Goal: Information Seeking & Learning: Find contact information

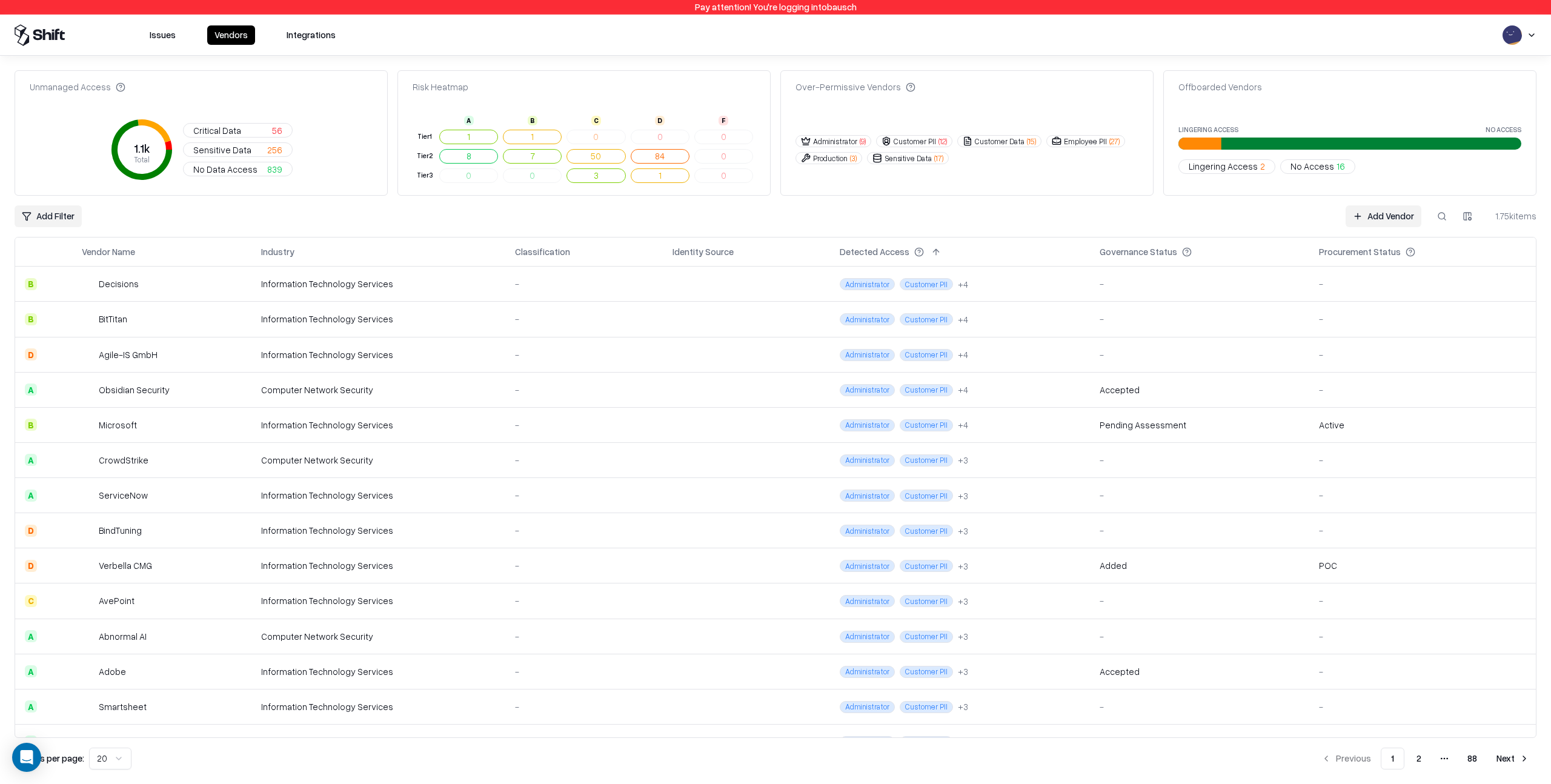
click at [449, 291] on td "Information Technology Services" at bounding box center [378, 284] width 254 height 36
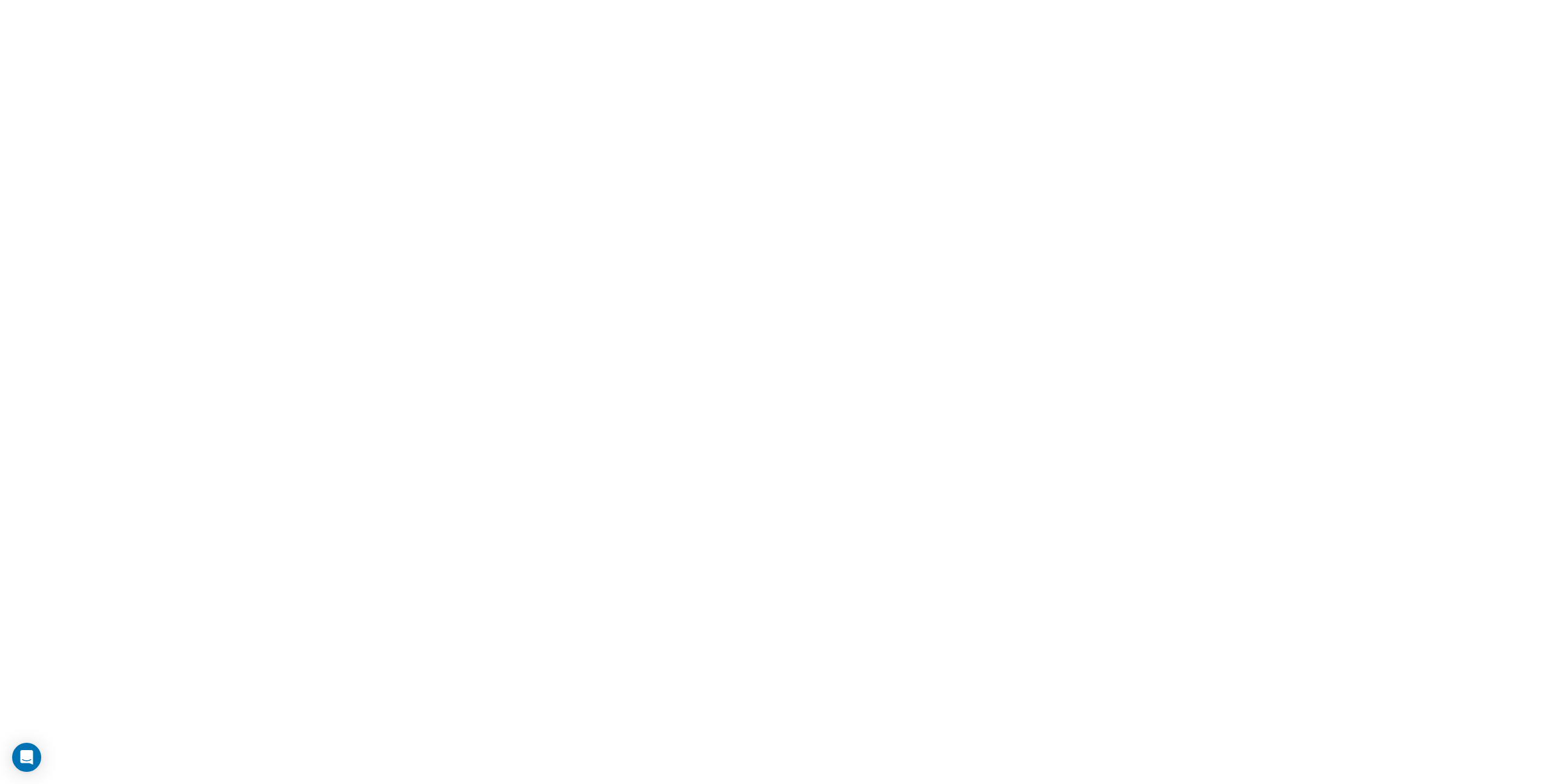
click at [307, 0] on html at bounding box center [775, 0] width 1551 height 0
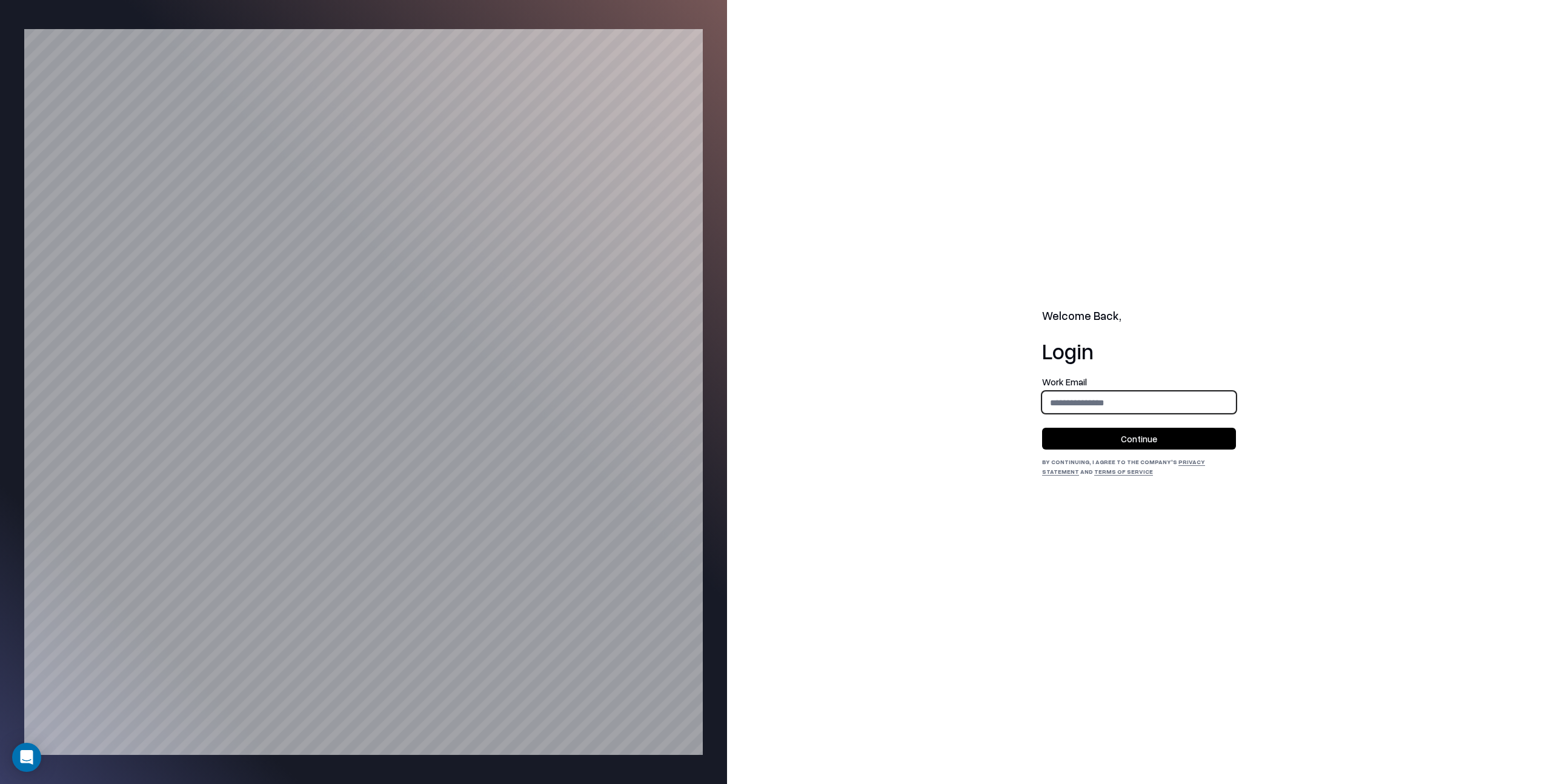
click at [1060, 400] on input "email" at bounding box center [1139, 402] width 193 height 22
type input "**********"
click at [1139, 435] on button "Continue" at bounding box center [1139, 439] width 194 height 21
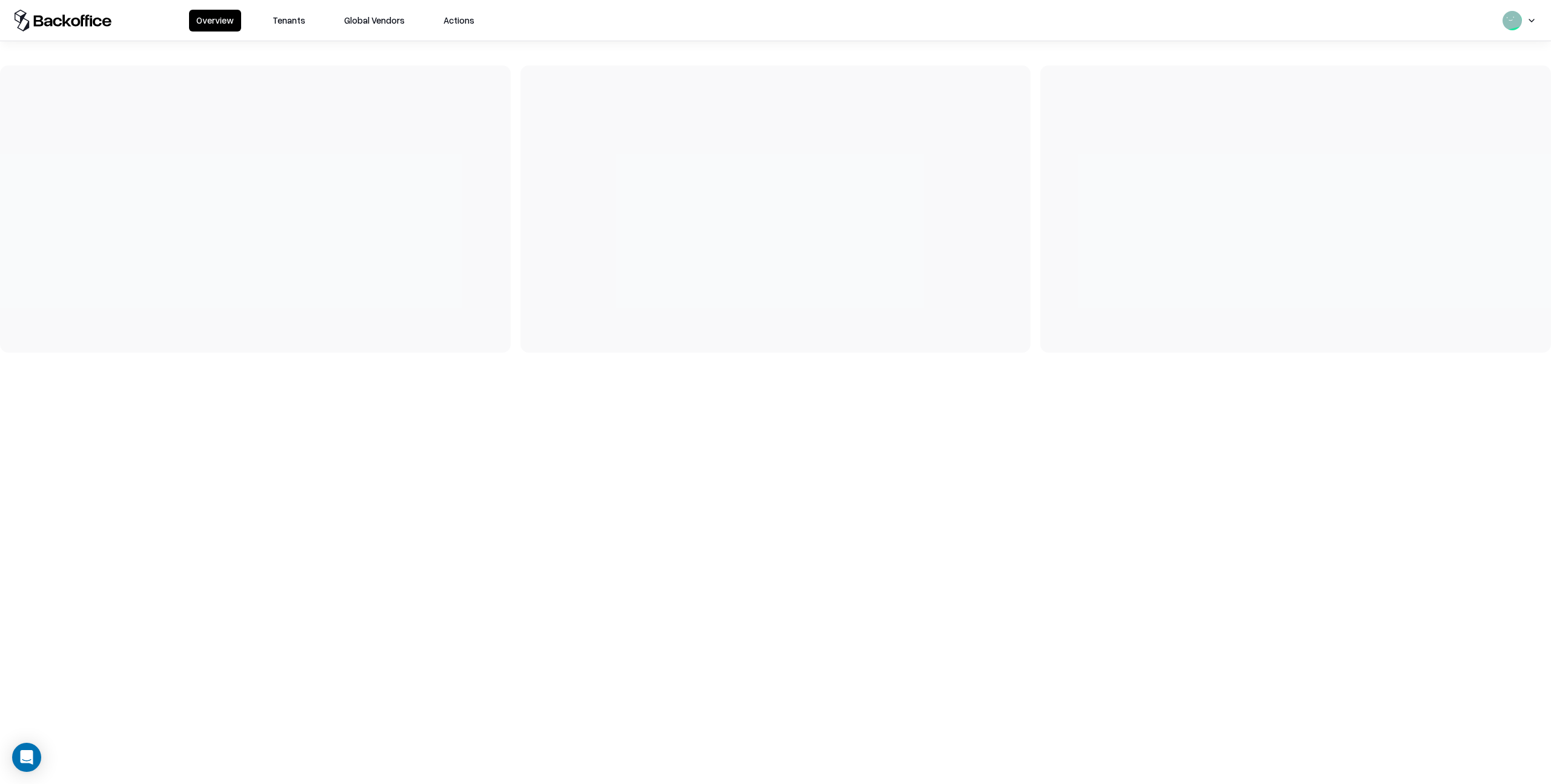
click at [282, 15] on button "Tenants" at bounding box center [288, 21] width 47 height 21
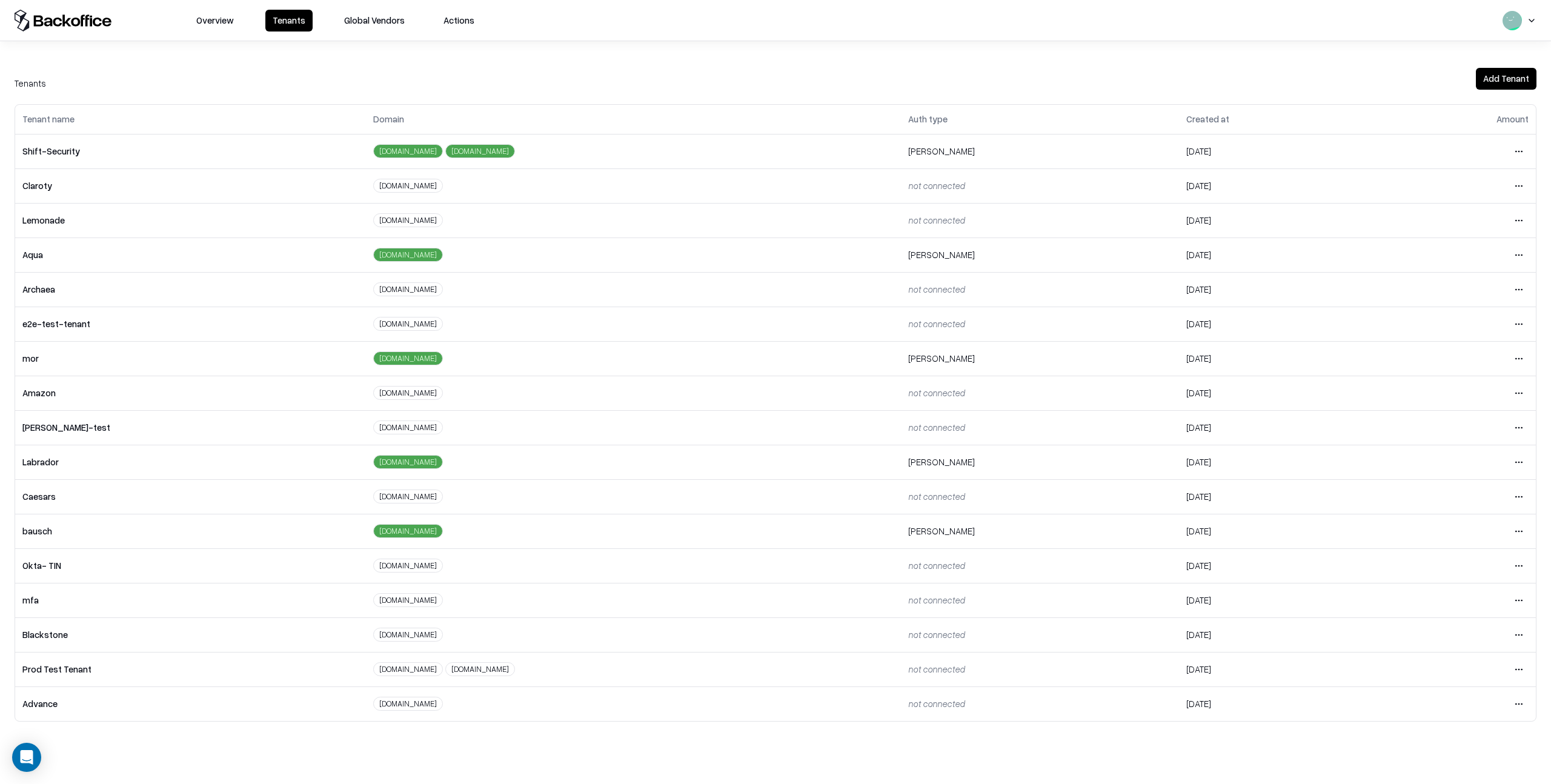
click at [1520, 494] on html "Overview Tenants Global Vendors Actions Tenants Add Tenant Tenant name Domain A…" at bounding box center [775, 392] width 1551 height 784
click at [1457, 597] on div "Login to tenant" at bounding box center [1468, 597] width 131 height 24
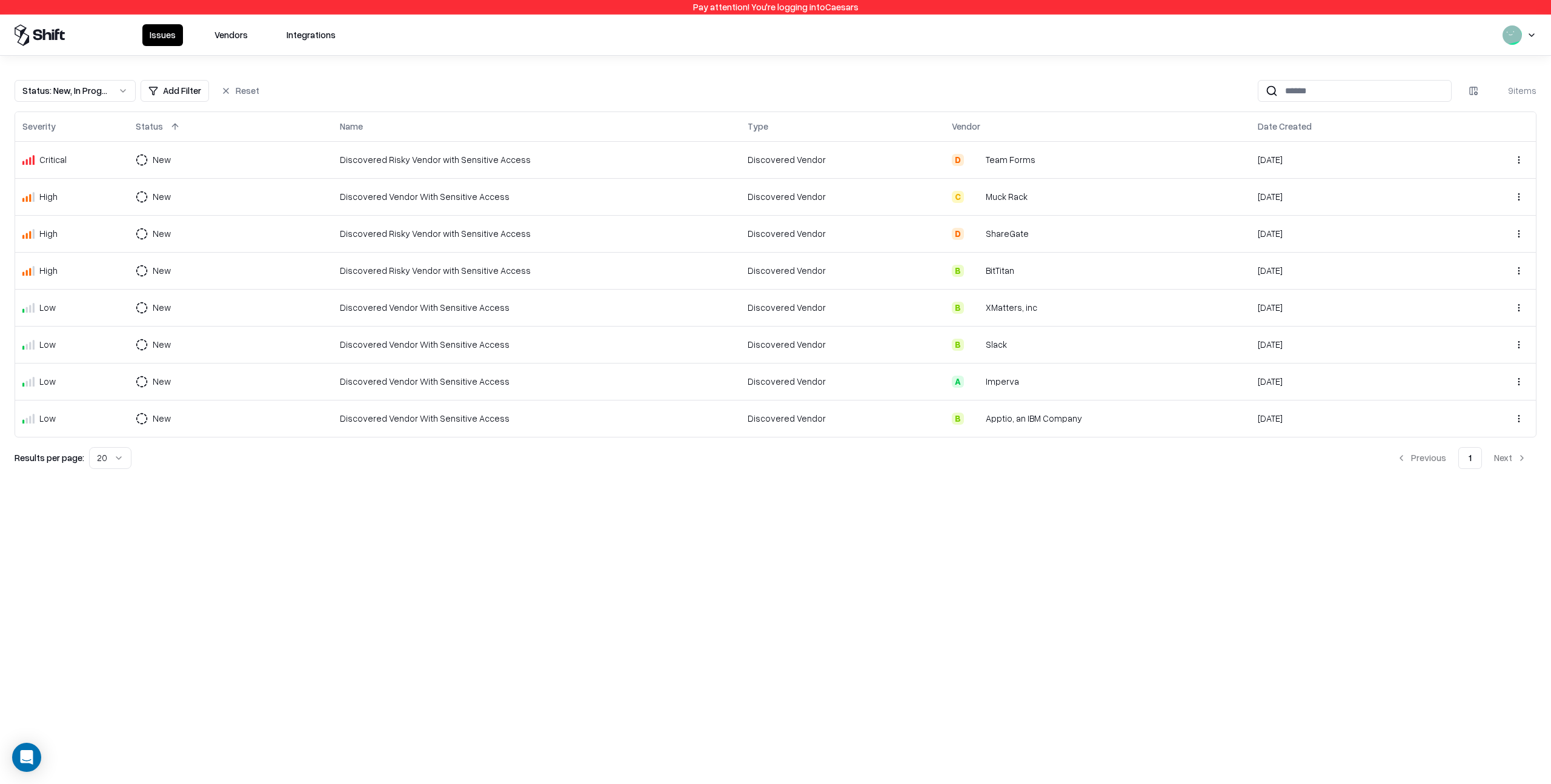
click at [227, 36] on button "Vendors" at bounding box center [231, 35] width 48 height 21
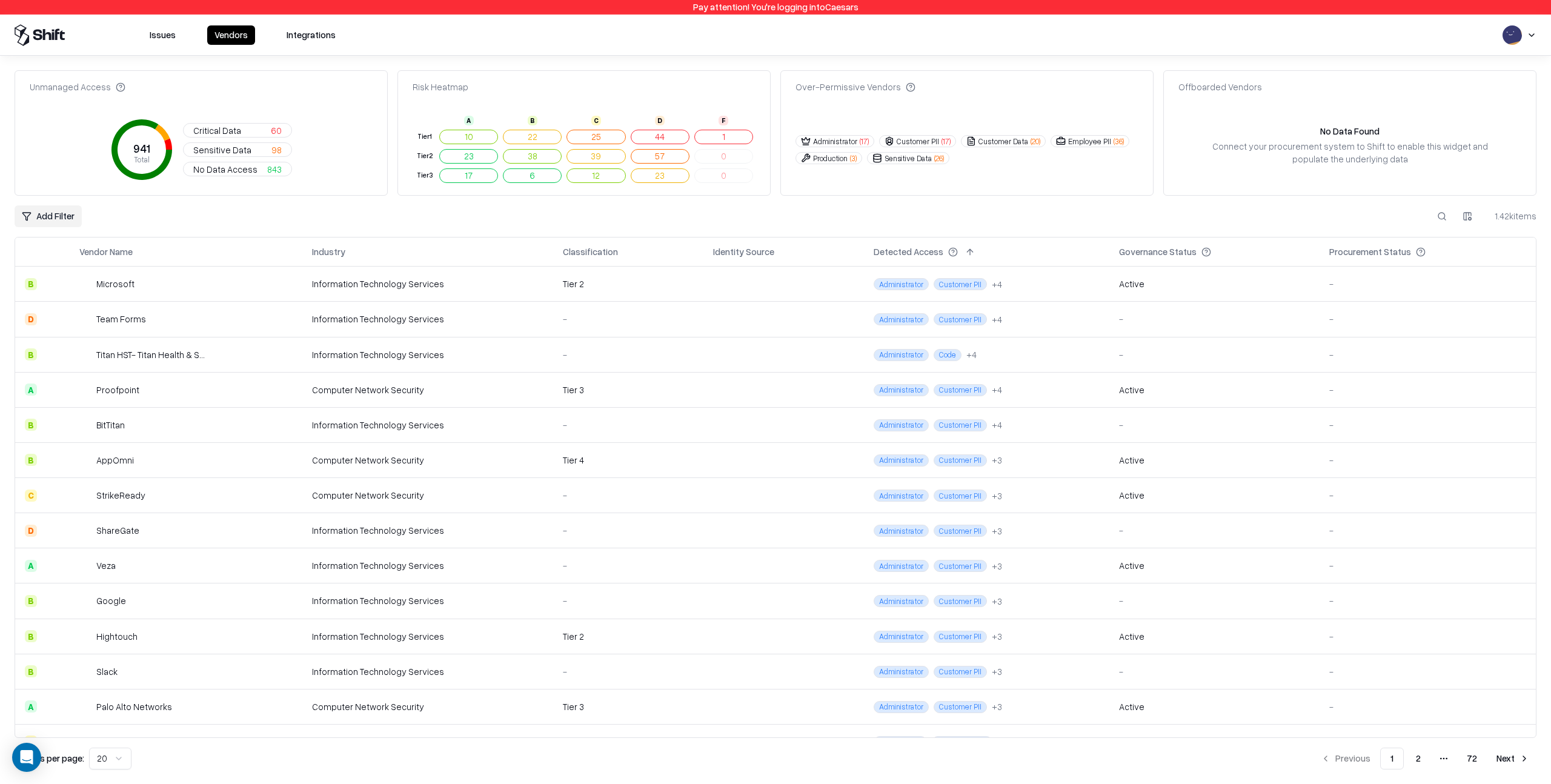
click at [798, 315] on td at bounding box center [783, 319] width 160 height 36
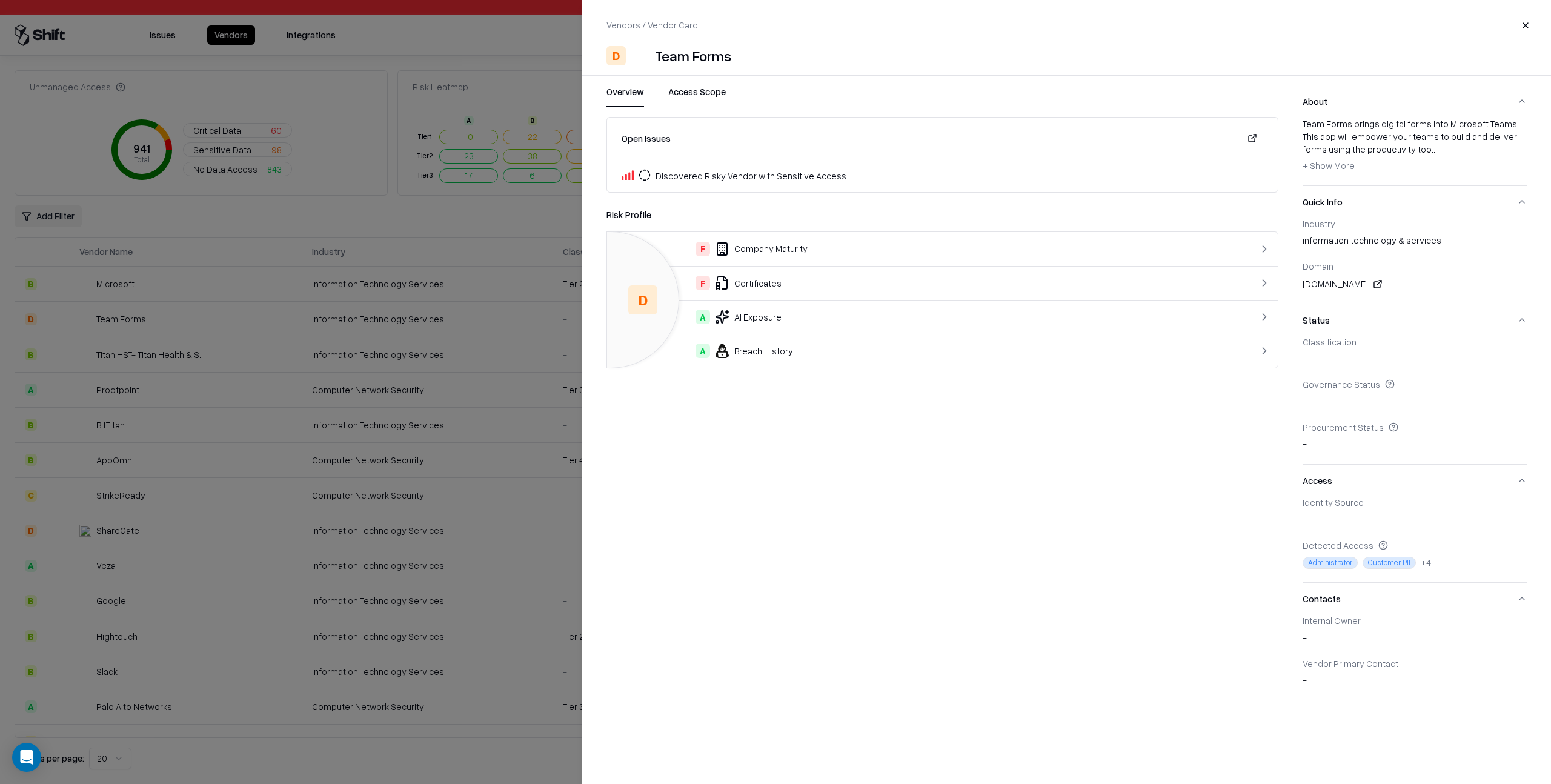
drag, startPoint x: 487, startPoint y: 235, endPoint x: 478, endPoint y: 251, distance: 18.4
click at [487, 237] on div at bounding box center [775, 392] width 1551 height 784
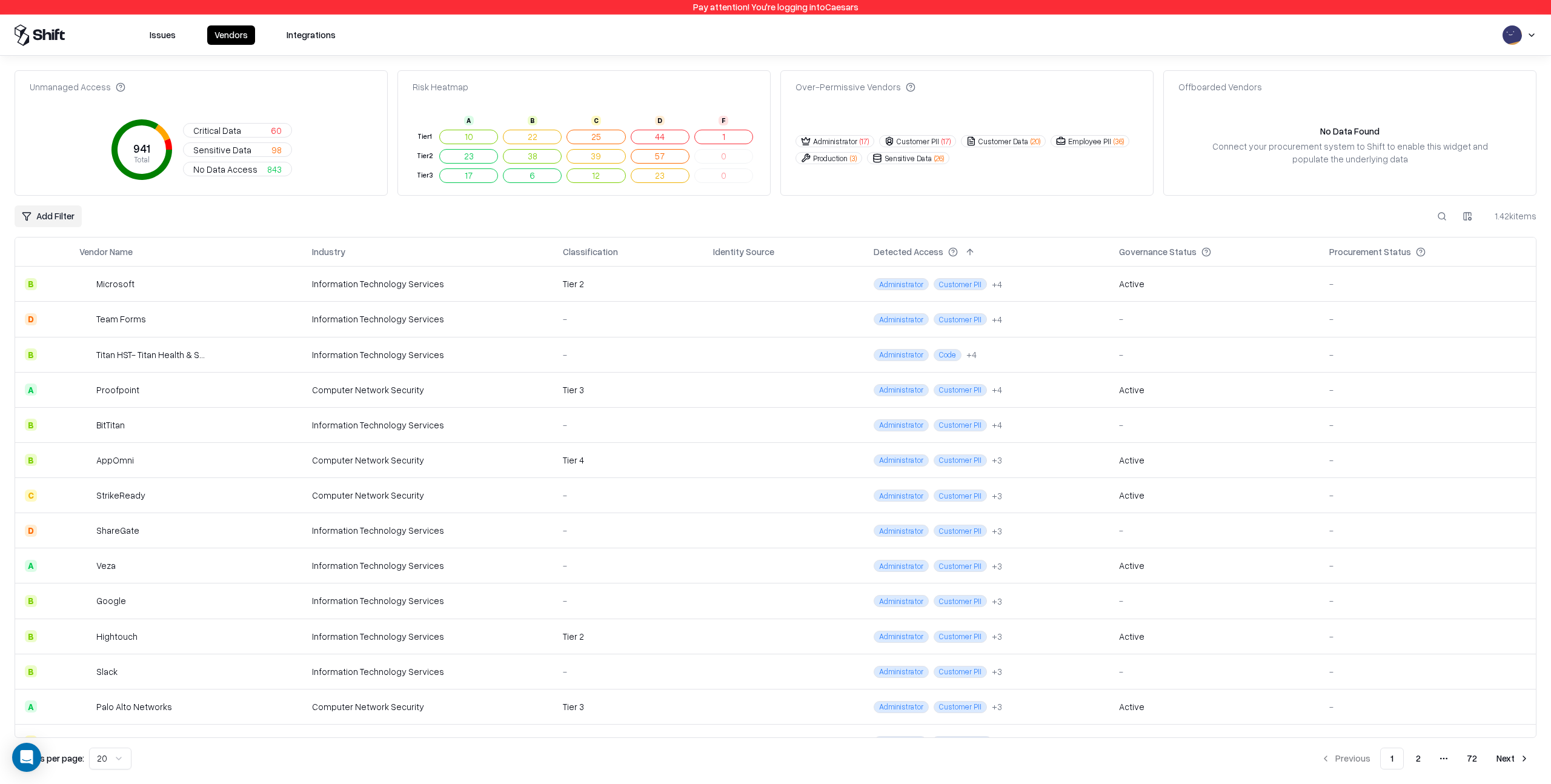
click at [479, 391] on div "Computer Network Security" at bounding box center [428, 389] width 231 height 12
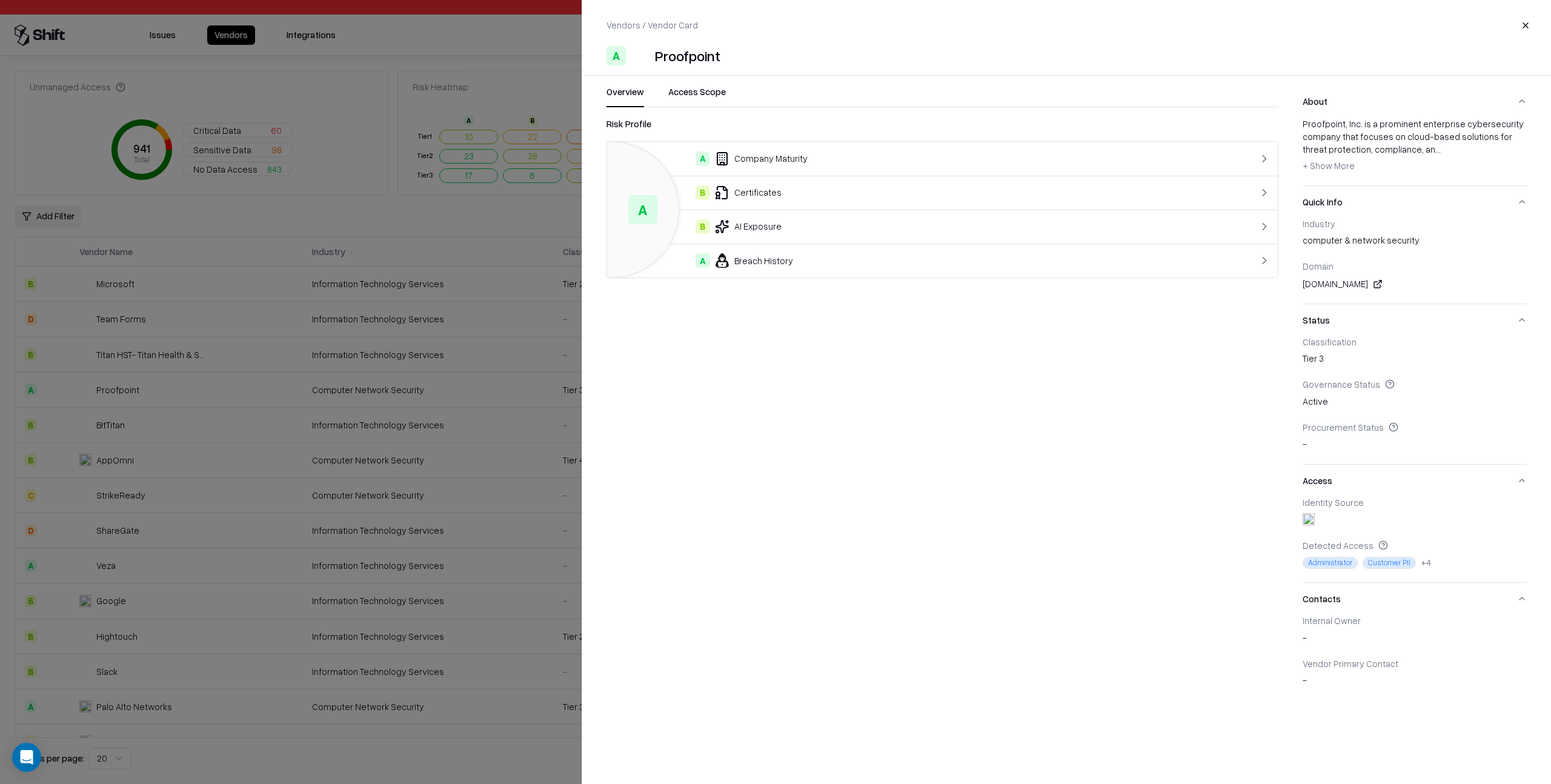
click at [1519, 598] on button "Contacts" at bounding box center [1414, 598] width 224 height 32
click at [1523, 598] on button "Contacts" at bounding box center [1414, 598] width 224 height 32
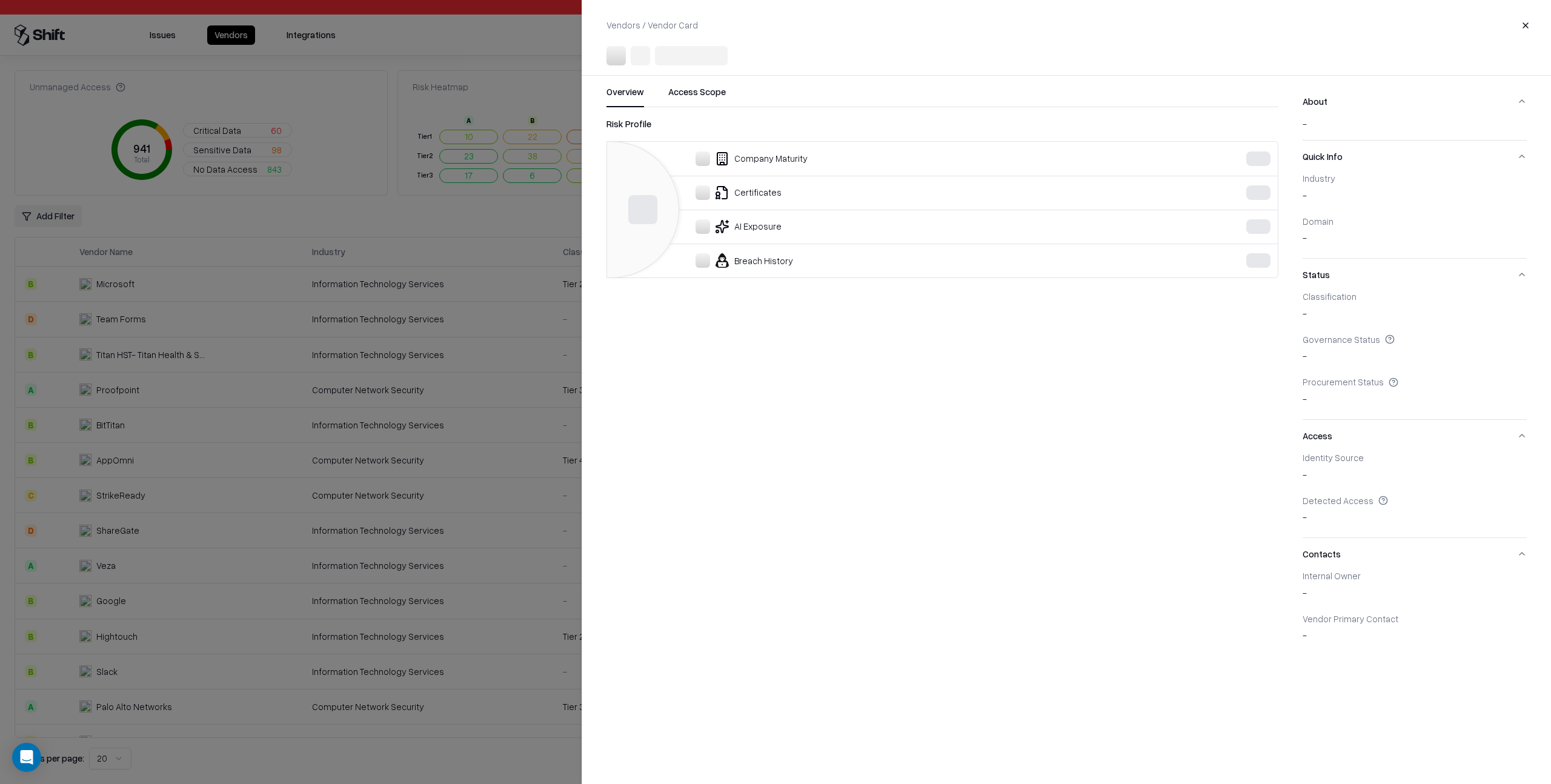
drag, startPoint x: 458, startPoint y: 394, endPoint x: 446, endPoint y: 401, distance: 13.9
click at [458, 395] on div at bounding box center [775, 392] width 1551 height 784
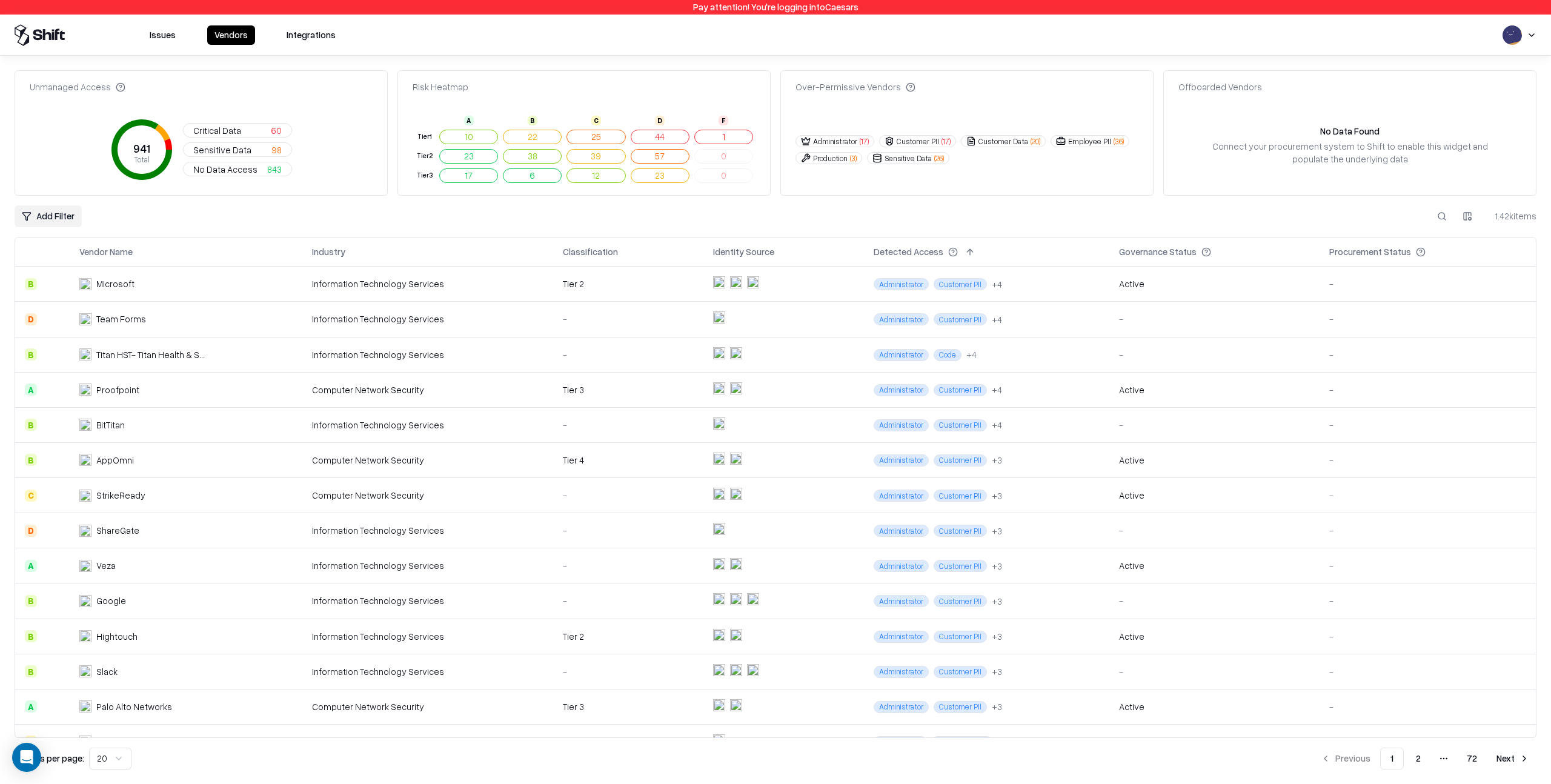
click at [482, 432] on td "Information Technology Services" at bounding box center [428, 425] width 251 height 36
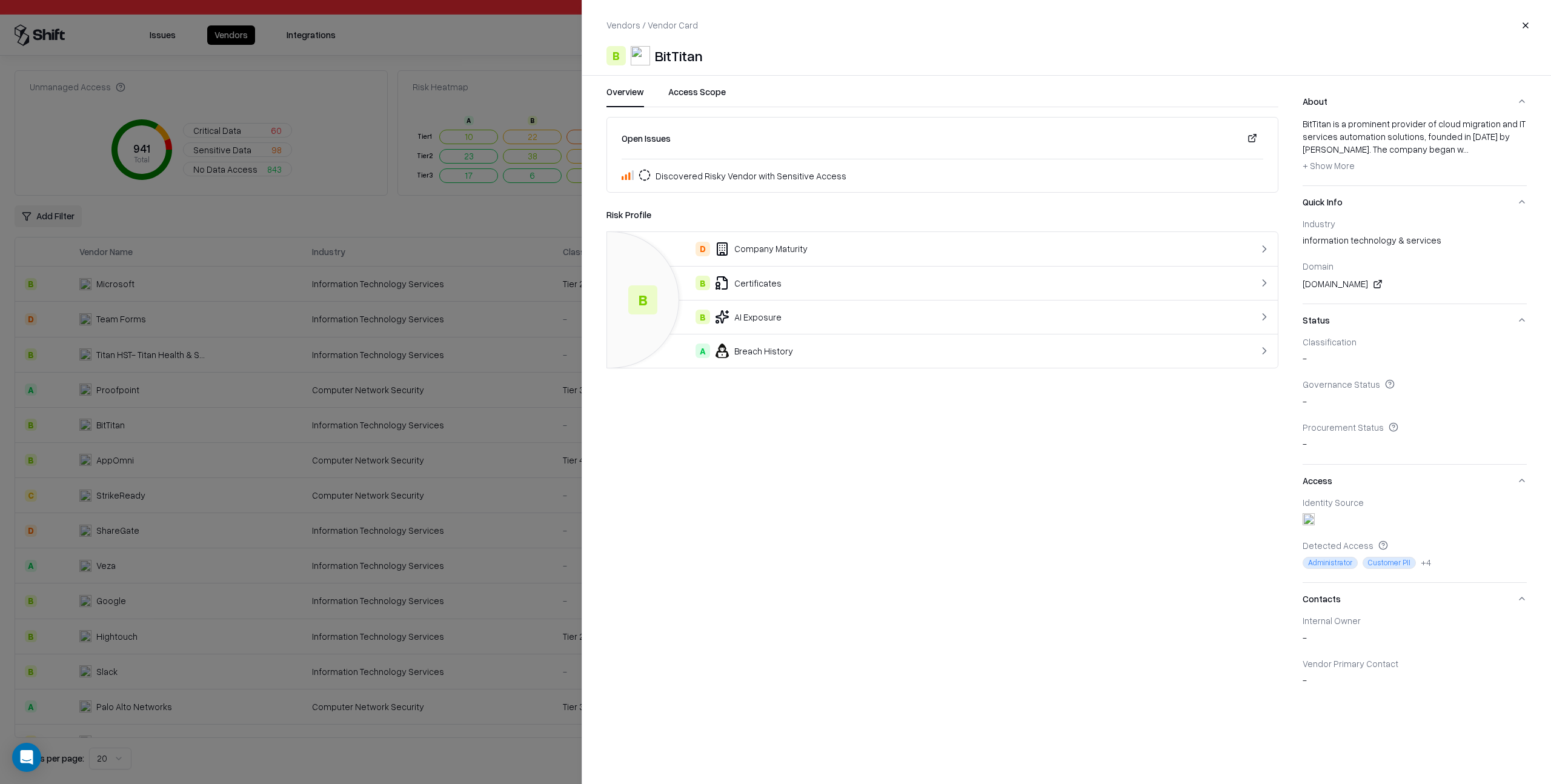
click at [454, 437] on div at bounding box center [775, 392] width 1551 height 784
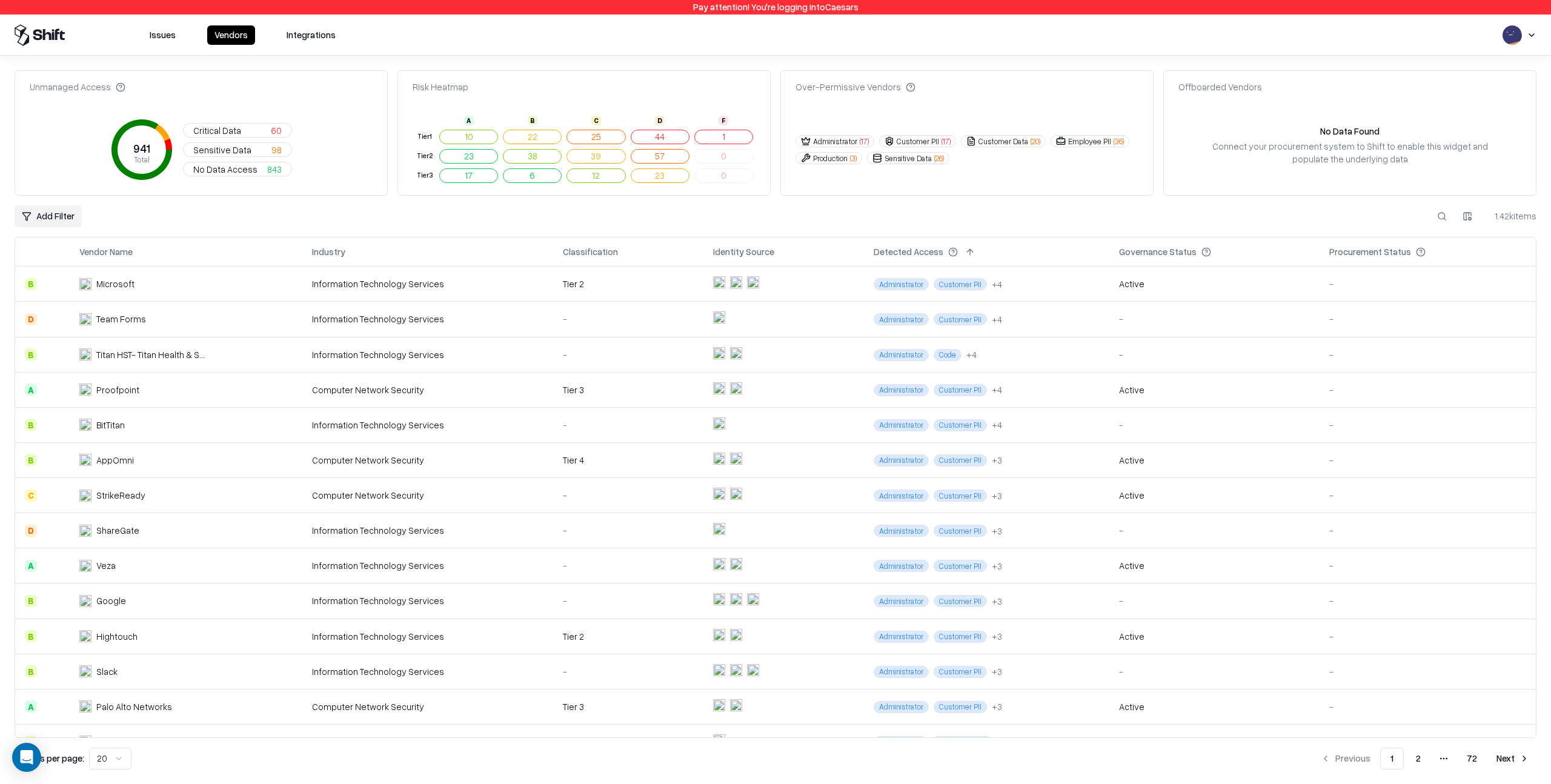
click at [435, 515] on td "Information Technology Services" at bounding box center [428, 530] width 251 height 36
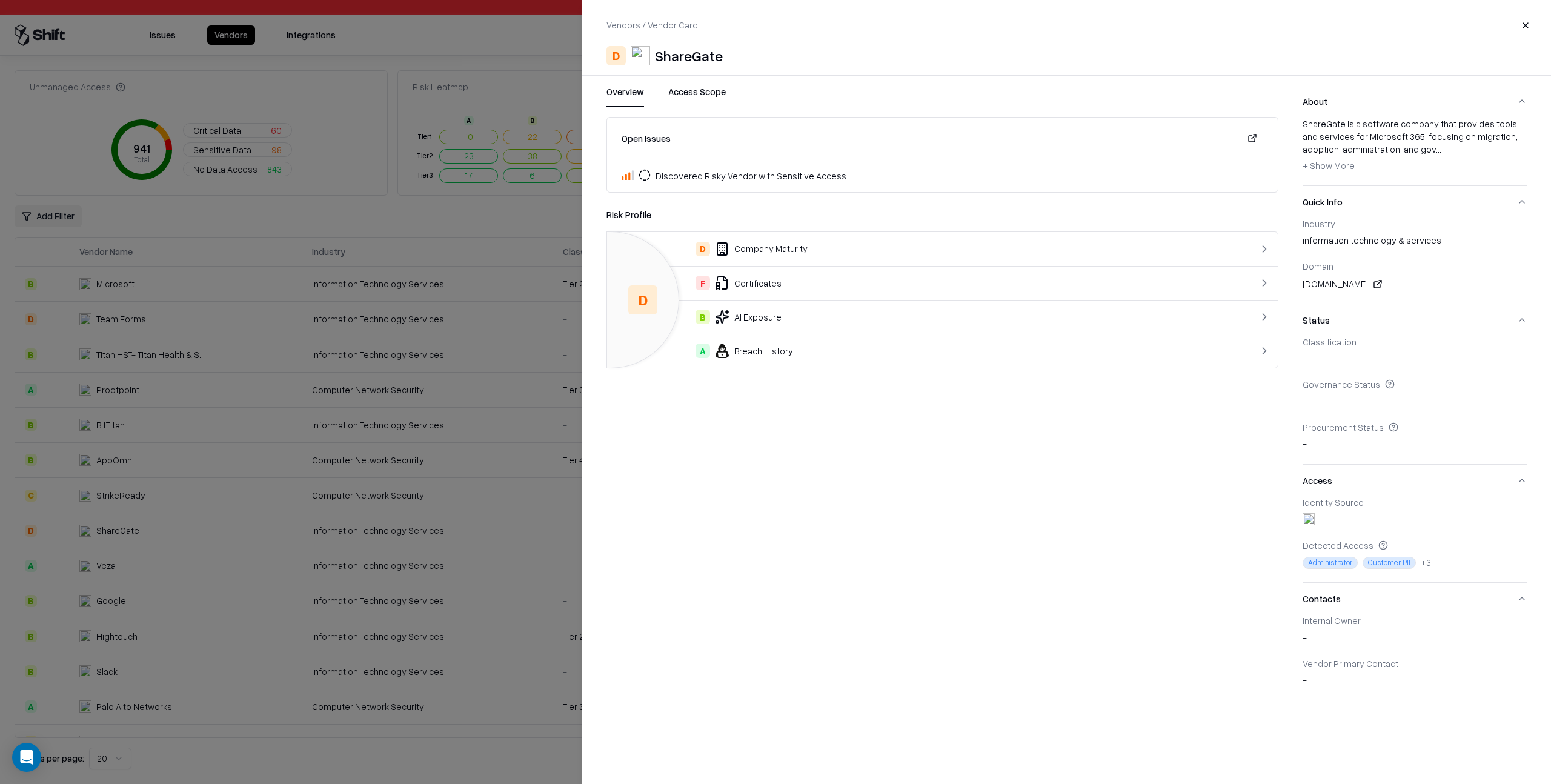
click at [489, 324] on div at bounding box center [775, 392] width 1551 height 784
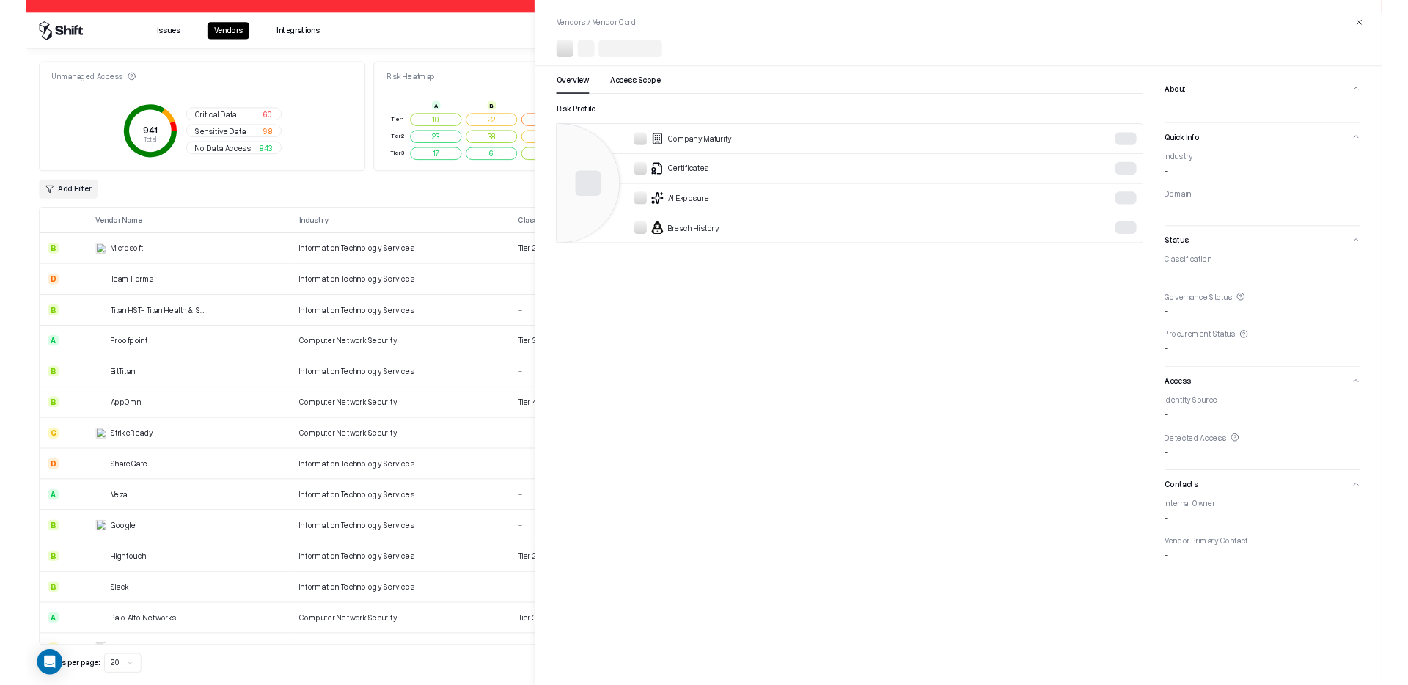
scroll to position [283, 0]
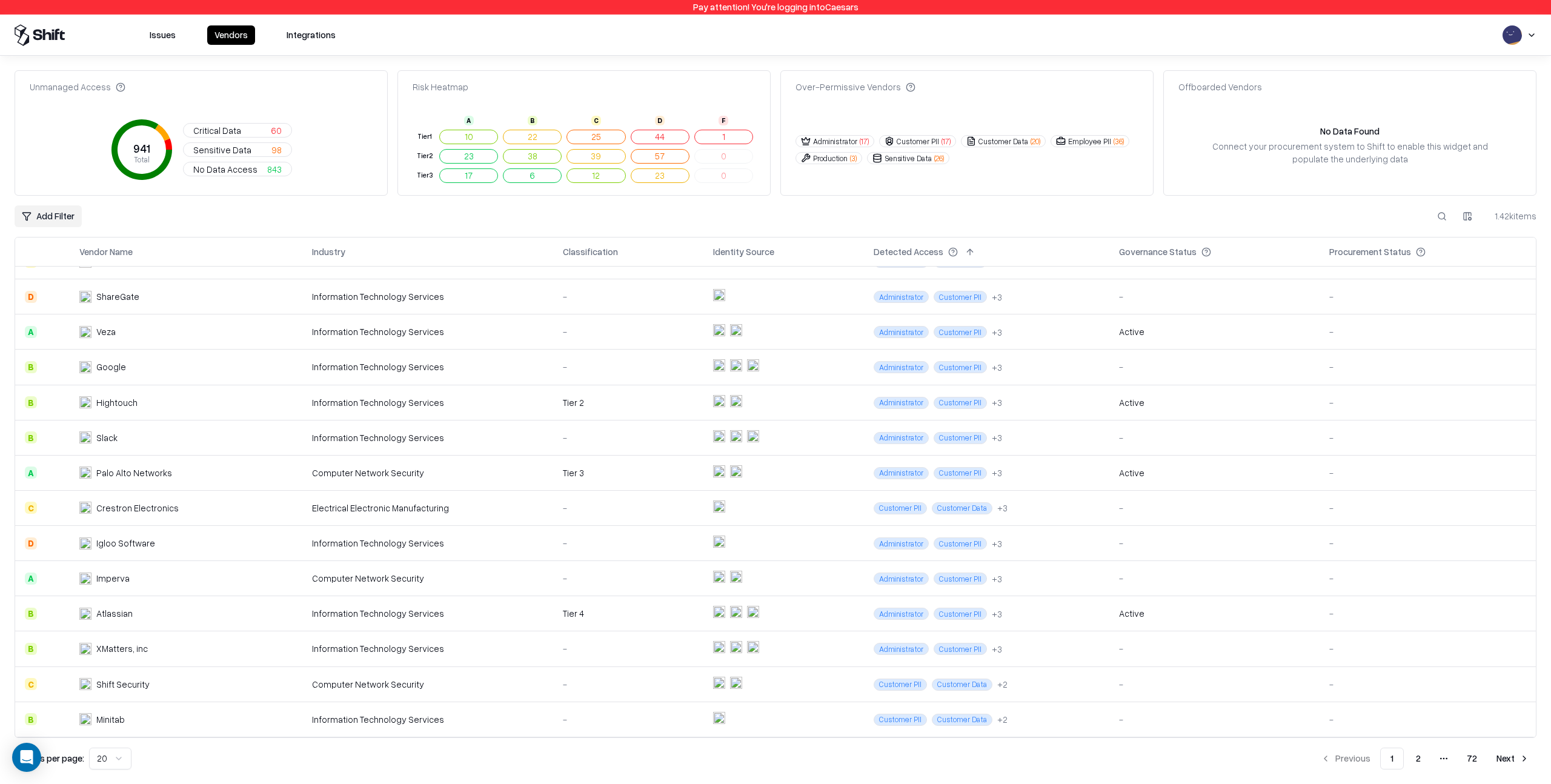
click at [791, 646] on td at bounding box center [783, 649] width 160 height 36
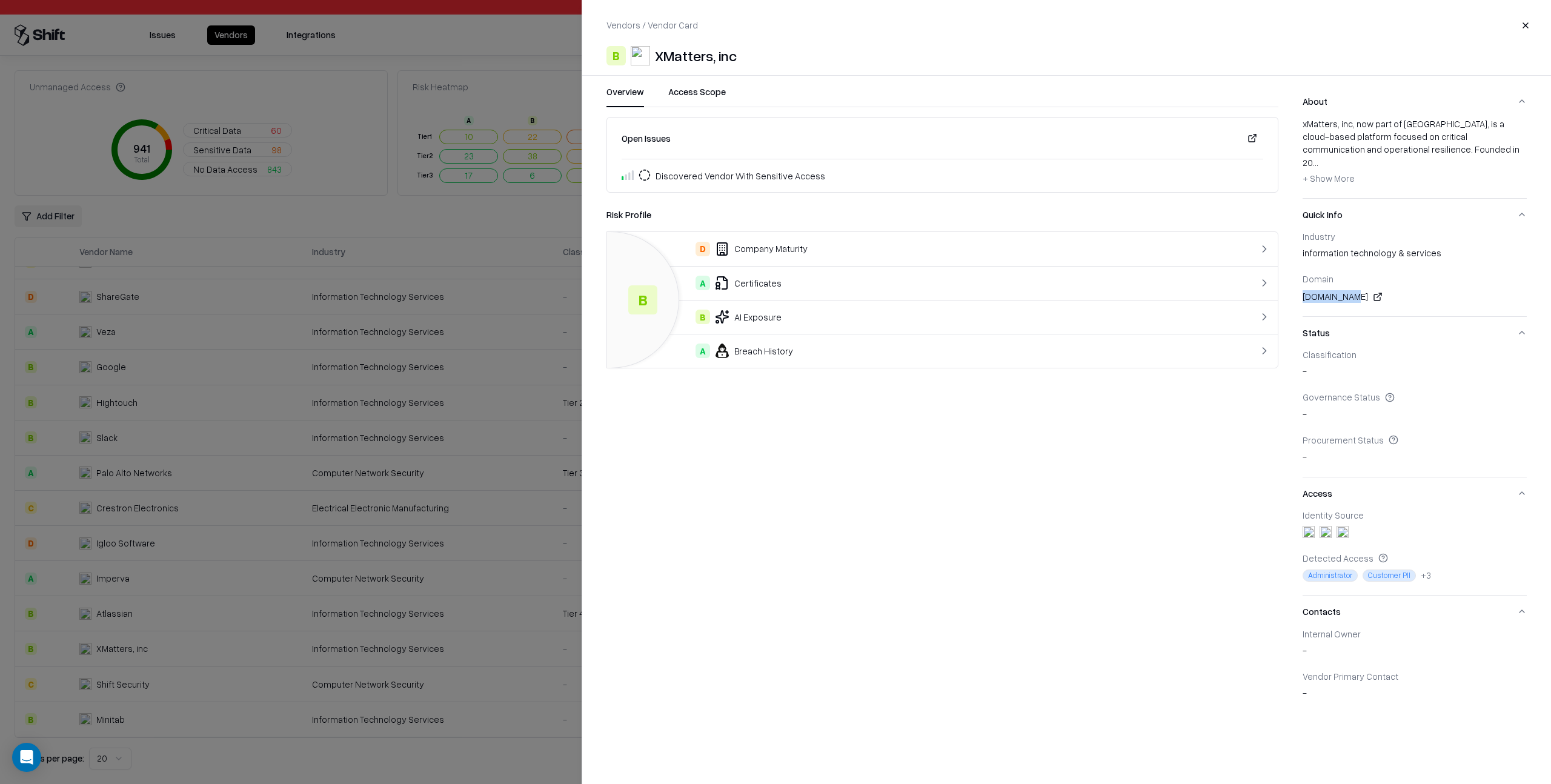
drag, startPoint x: 1303, startPoint y: 283, endPoint x: 1349, endPoint y: 284, distance: 46.0
click at [1349, 289] on div "[DOMAIN_NAME]" at bounding box center [1414, 297] width 224 height 15
click at [1341, 289] on div "[DOMAIN_NAME]" at bounding box center [1414, 297] width 224 height 15
click at [1335, 173] on span "+ Show More" at bounding box center [1328, 178] width 52 height 11
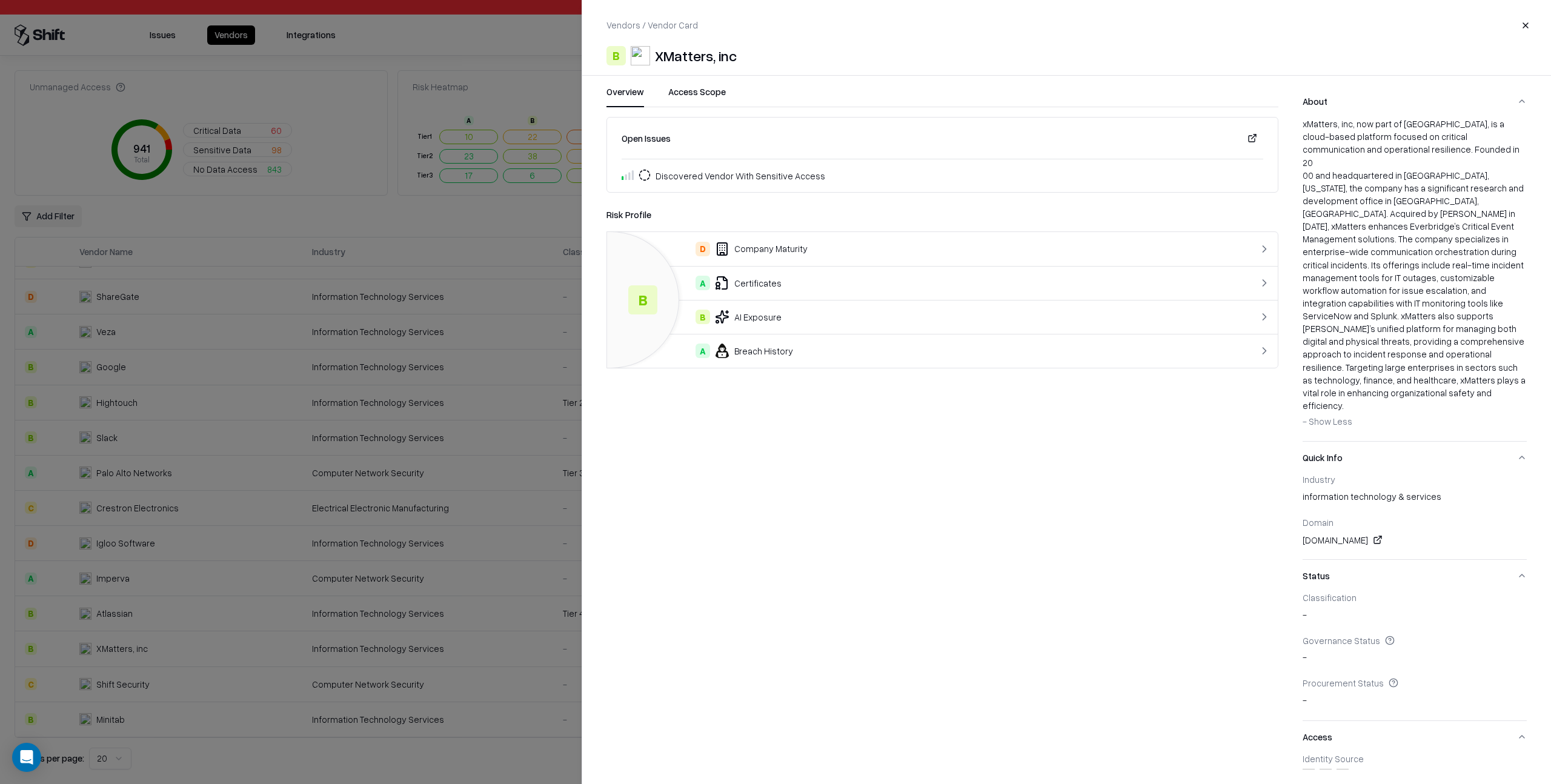
click at [1333, 416] on span "- Show Less" at bounding box center [1327, 421] width 50 height 11
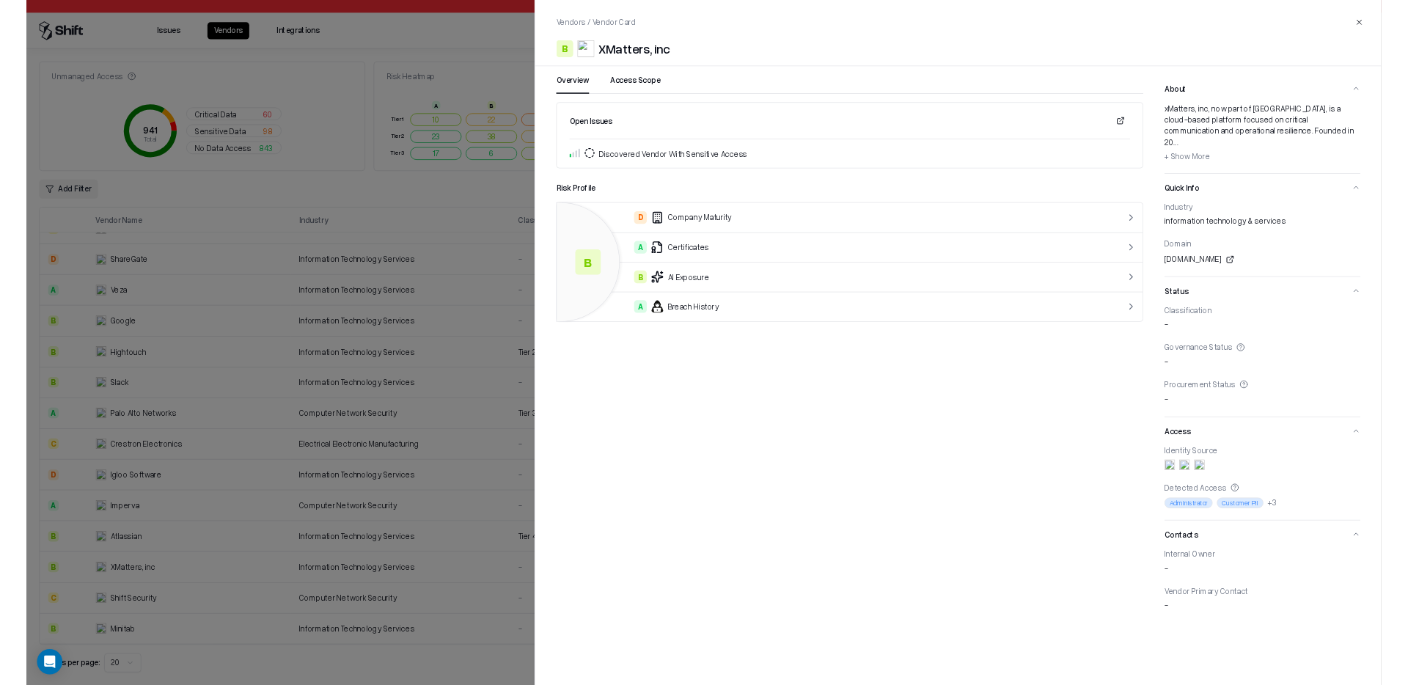
scroll to position [283, 0]
